Goal: Obtain resource: Download file/media

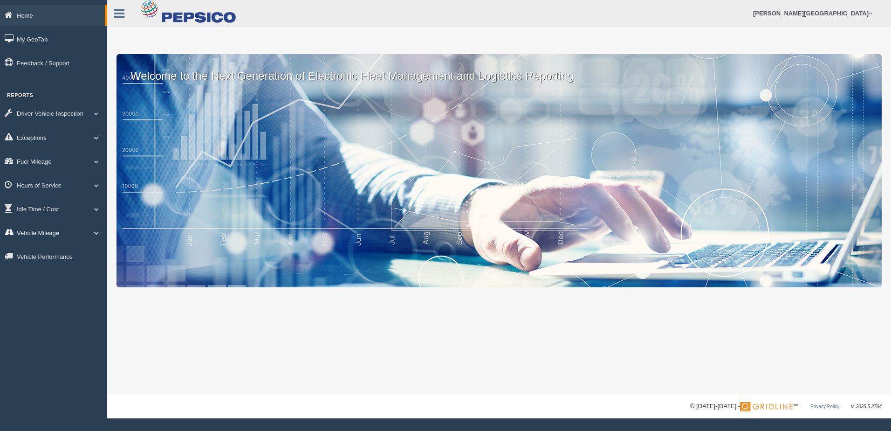
click at [71, 241] on link "Vehicle Mileage" at bounding box center [53, 232] width 107 height 21
click at [69, 258] on link "Vehicle Mileage" at bounding box center [61, 254] width 88 height 17
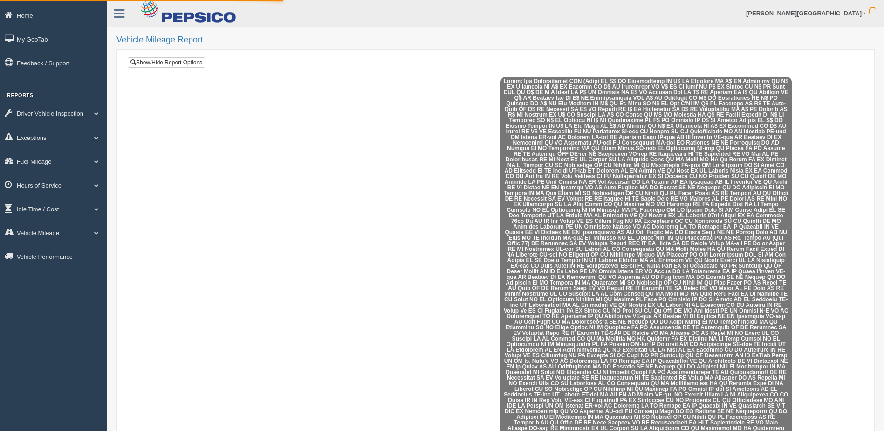
click at [238, 146] on div at bounding box center [496, 317] width 722 height 481
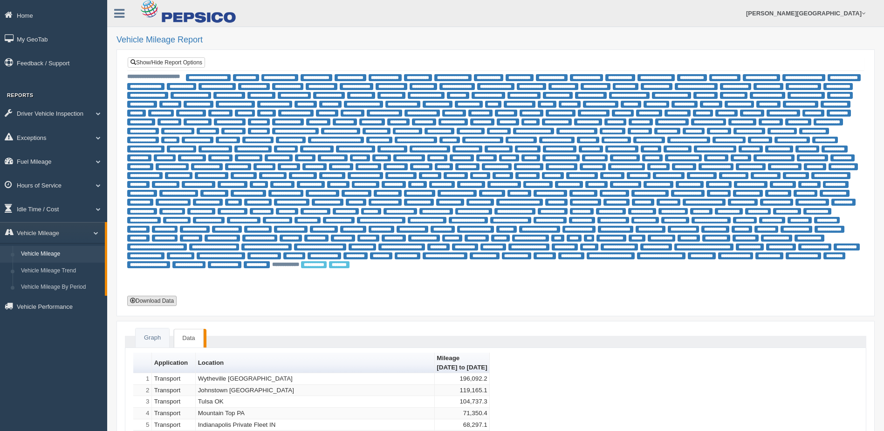
drag, startPoint x: 167, startPoint y: 298, endPoint x: 145, endPoint y: 300, distance: 22.4
click at [167, 298] on button "Download Data" at bounding box center [151, 301] width 49 height 10
